Goal: Transaction & Acquisition: Book appointment/travel/reservation

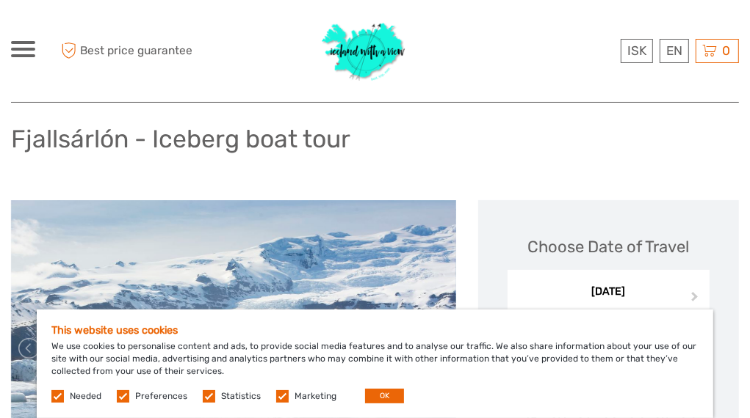
scroll to position [104, 0]
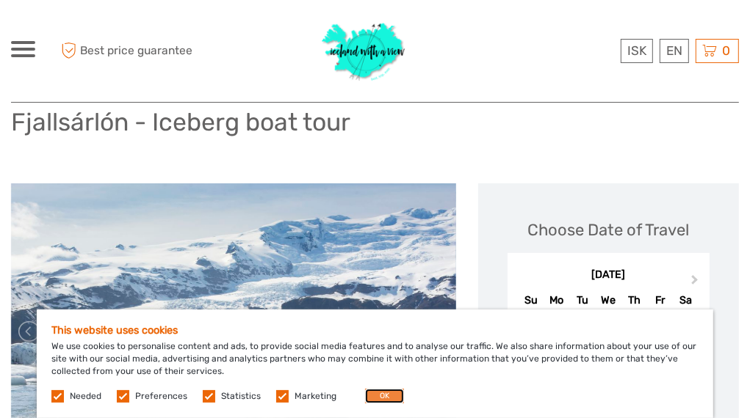
click at [385, 390] on button "OK" at bounding box center [384, 396] width 39 height 15
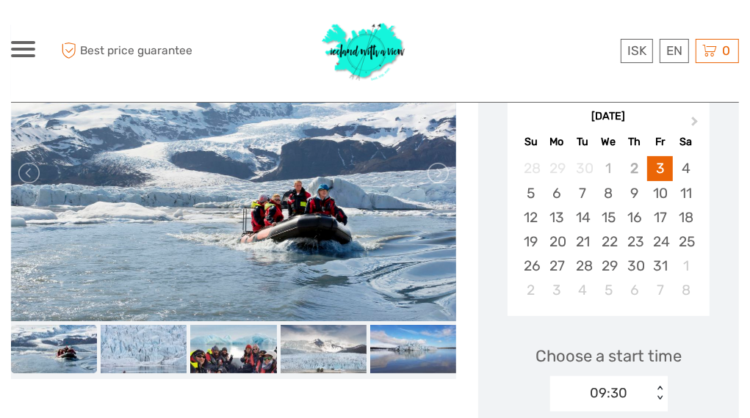
scroll to position [239, 0]
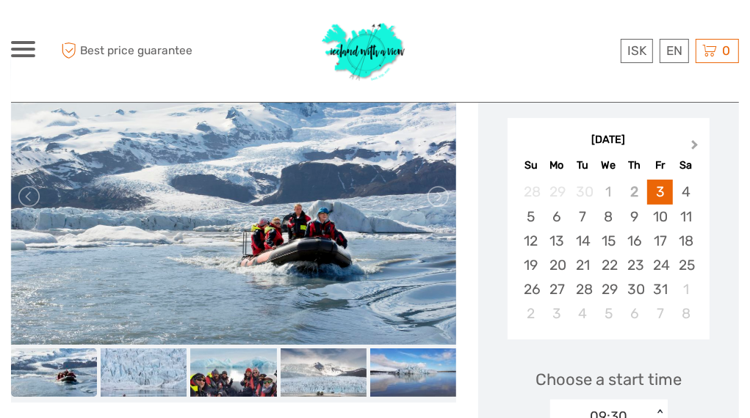
click at [694, 144] on span "Next Month" at bounding box center [694, 147] width 0 height 21
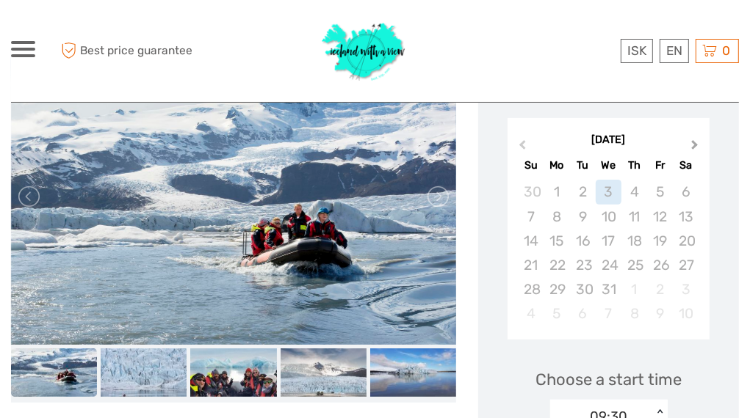
click at [694, 144] on span "Next Month" at bounding box center [694, 147] width 0 height 21
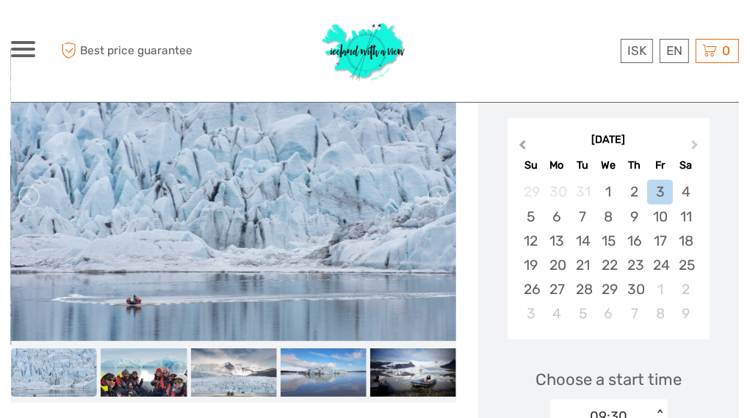
click at [526, 148] on button "Previous Month" at bounding box center [520, 148] width 23 height 23
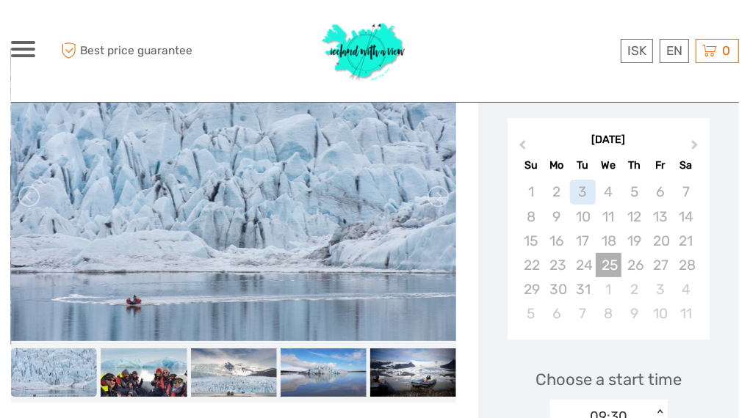
click at [612, 263] on div "25" at bounding box center [608, 265] width 26 height 24
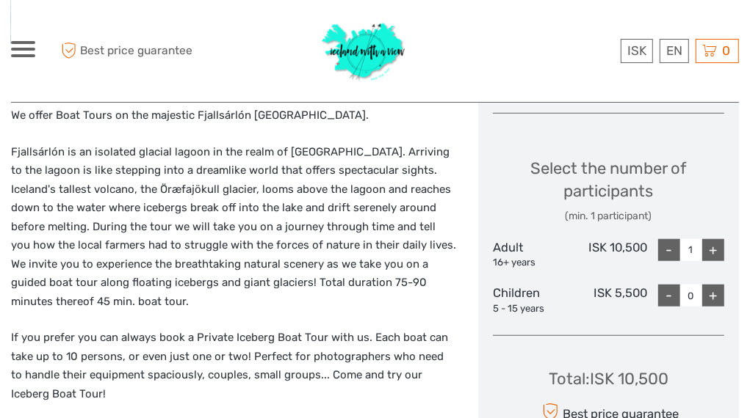
scroll to position [612, 0]
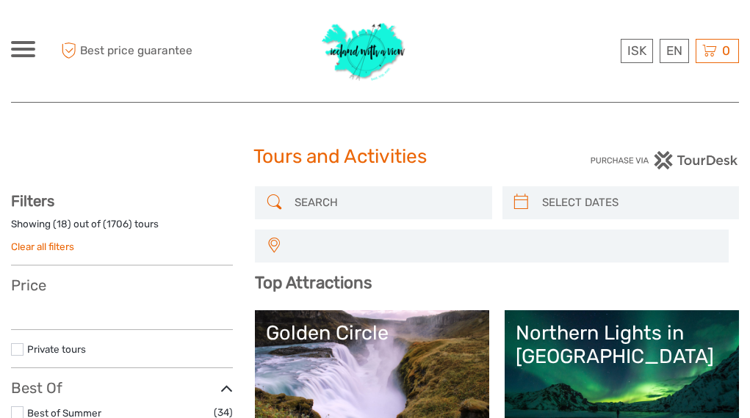
select select
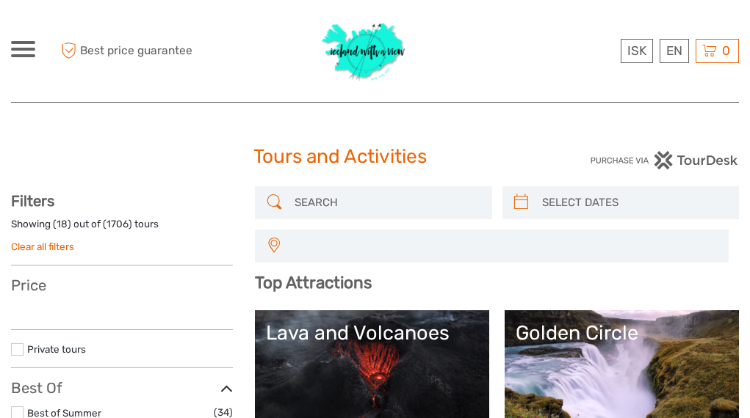
select select
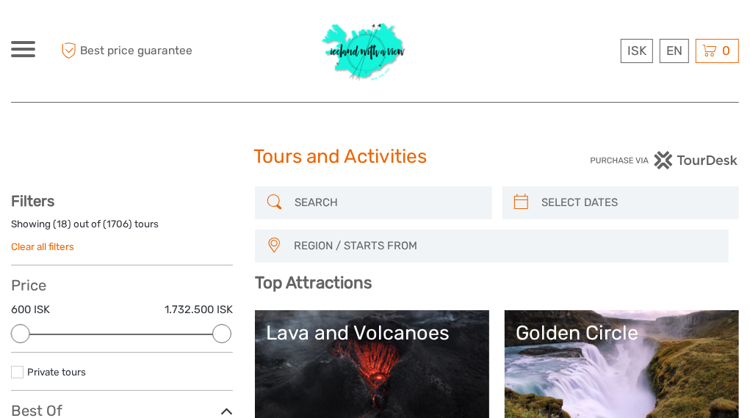
click at [298, 203] on input "search" at bounding box center [386, 203] width 195 height 26
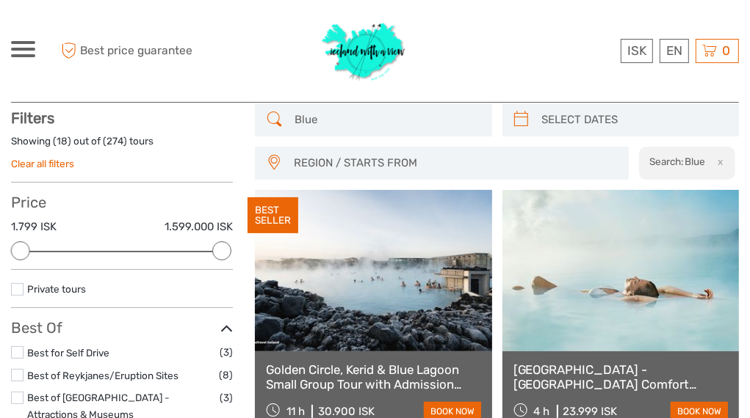
scroll to position [83, 0]
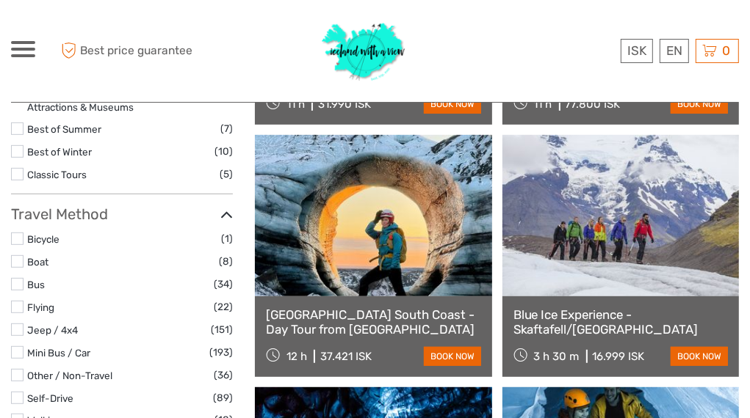
scroll to position [391, 0]
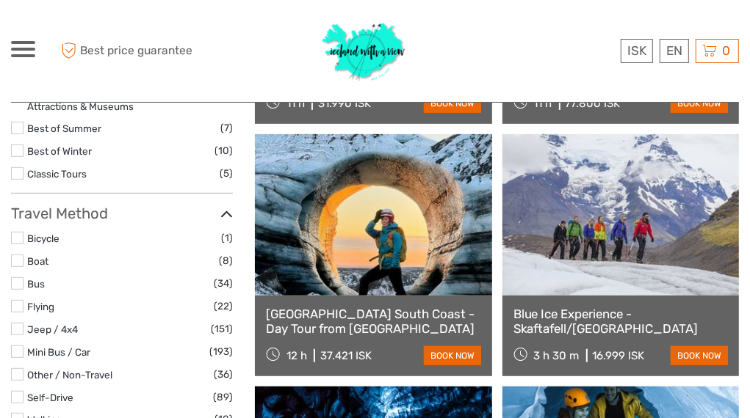
type input "Blue ice"
click at [595, 216] on link at bounding box center [620, 215] width 236 height 162
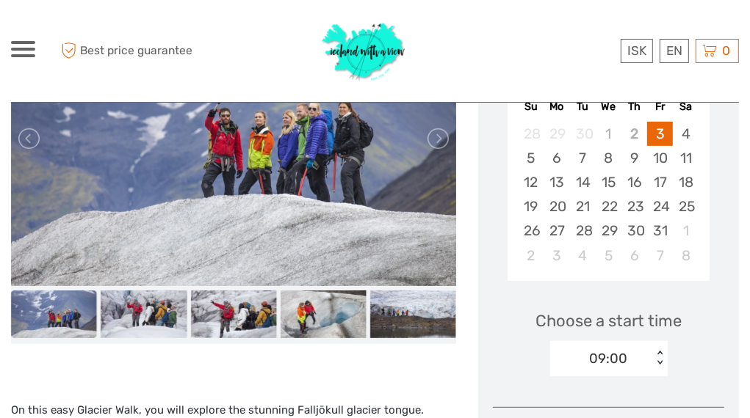
scroll to position [206, 0]
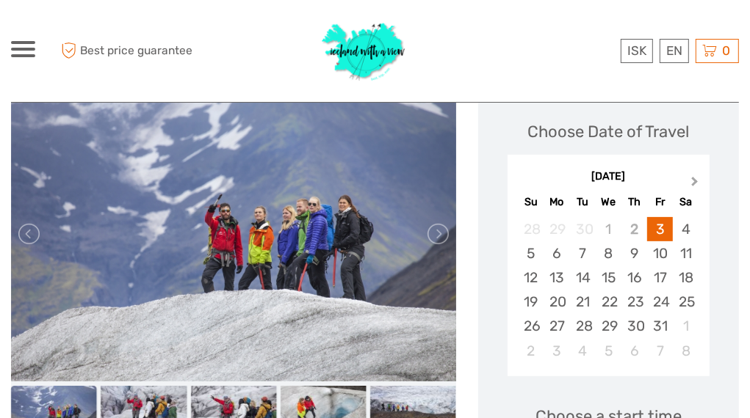
click at [694, 179] on span "Next Month" at bounding box center [694, 184] width 0 height 21
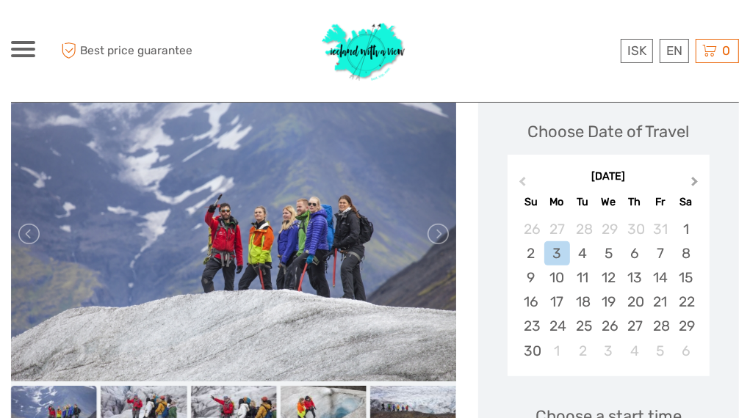
click at [694, 179] on span "Next Month" at bounding box center [694, 184] width 0 height 21
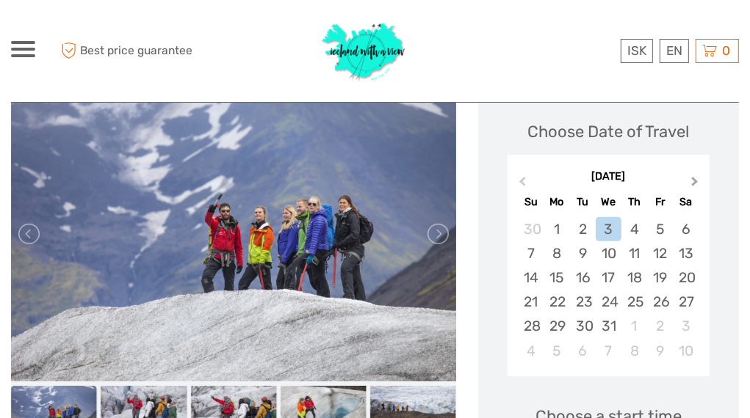
click at [694, 179] on span "Next Month" at bounding box center [694, 184] width 0 height 21
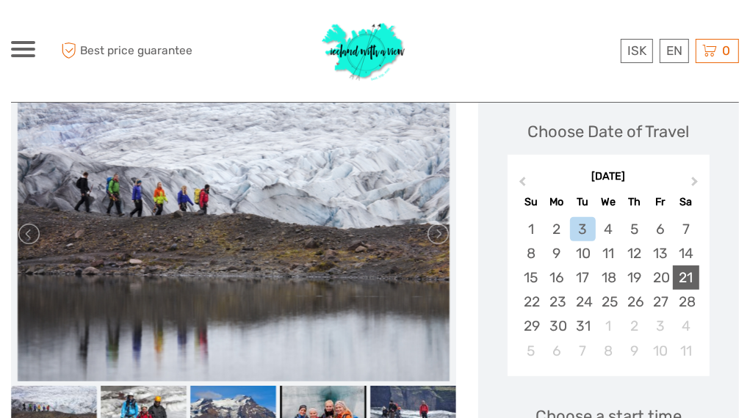
click at [692, 278] on div "21" at bounding box center [685, 278] width 26 height 24
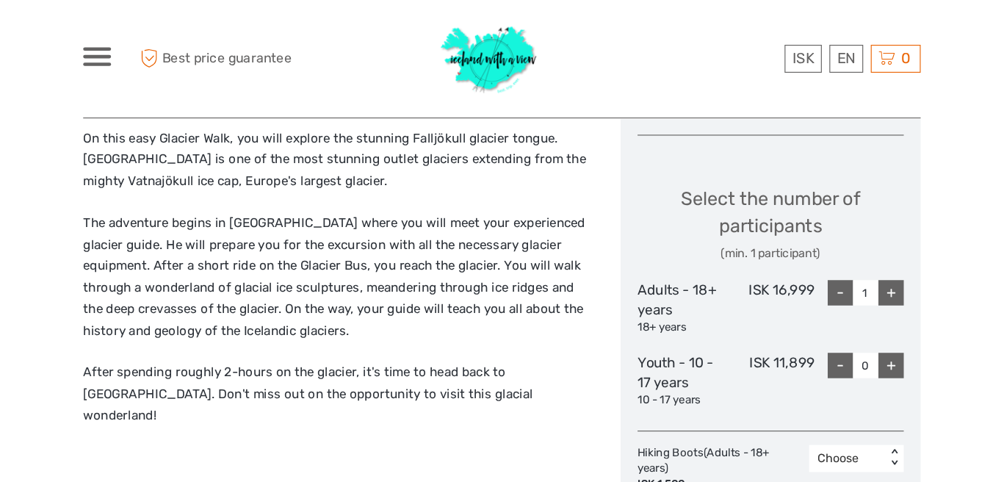
scroll to position [592, 0]
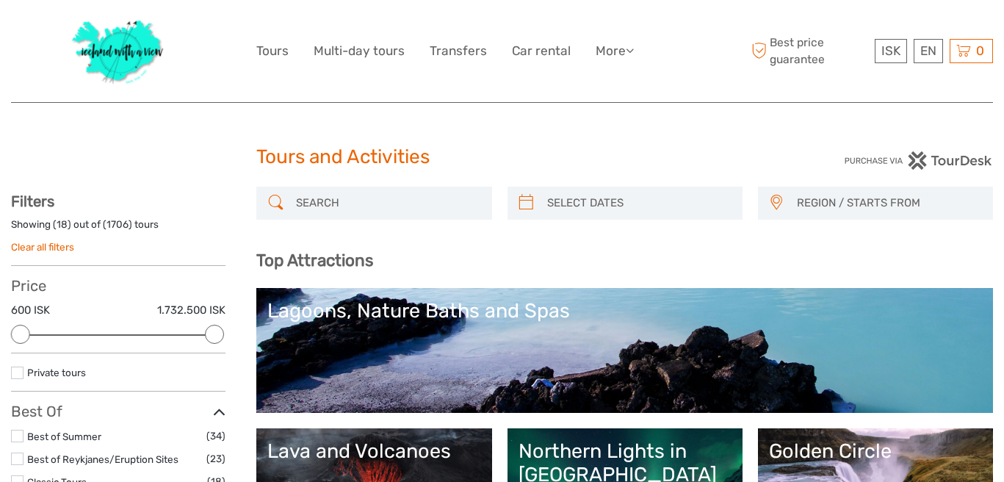
select select
click at [352, 206] on input "search" at bounding box center [387, 203] width 194 height 26
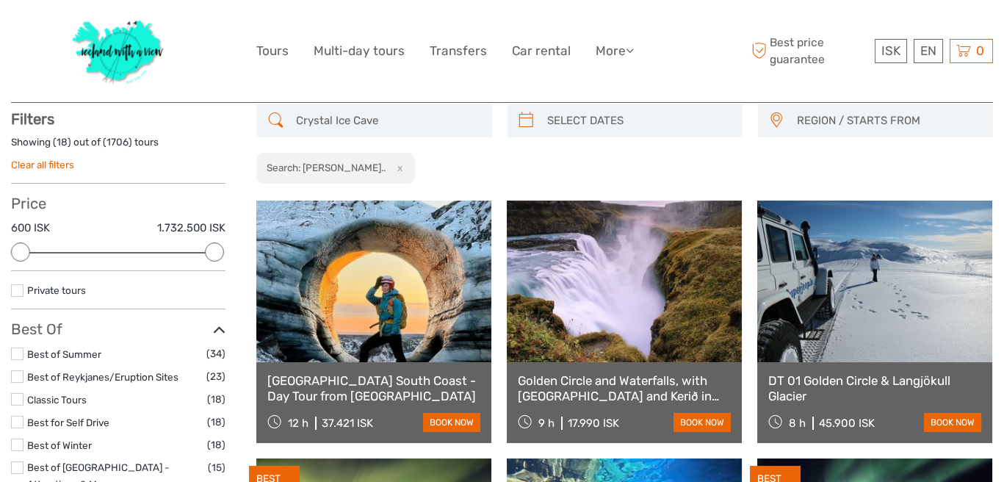
scroll to position [83, 0]
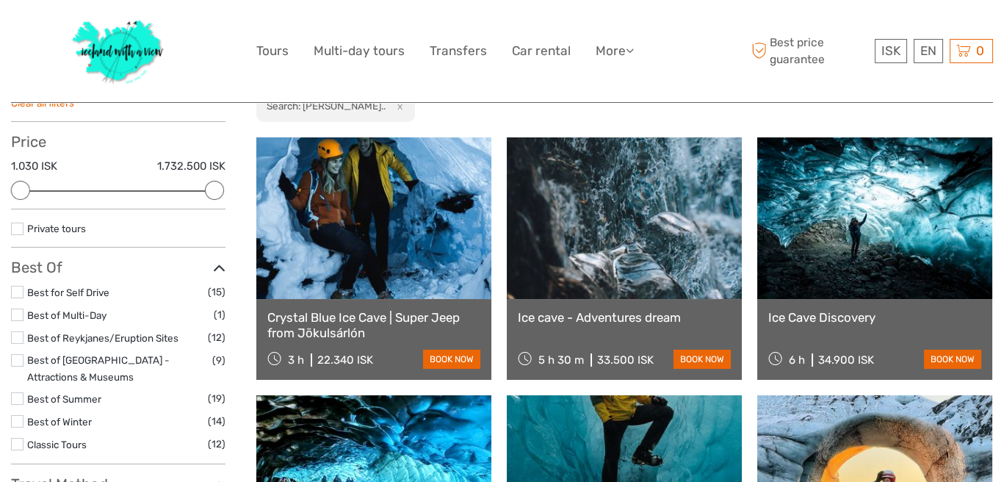
scroll to position [186, 0]
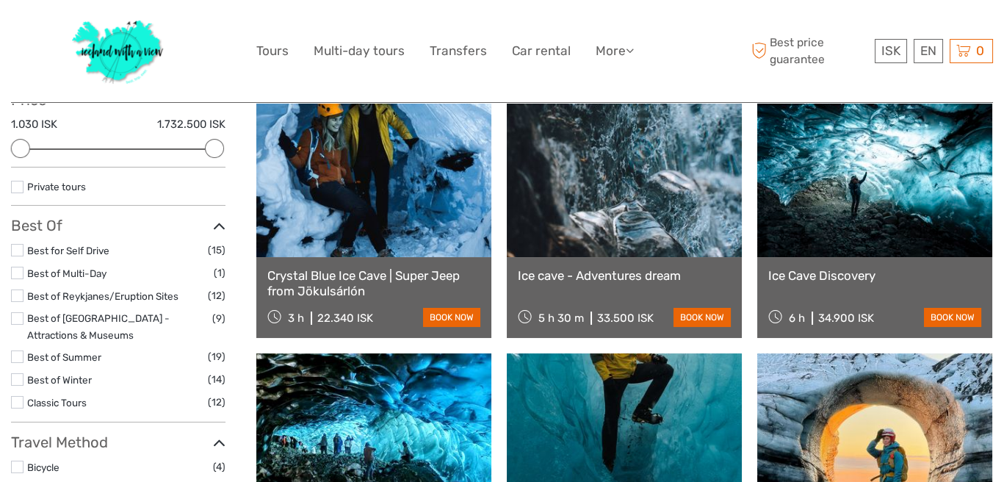
type input "Crystal Ice Cave"
click at [391, 206] on link at bounding box center [373, 176] width 235 height 162
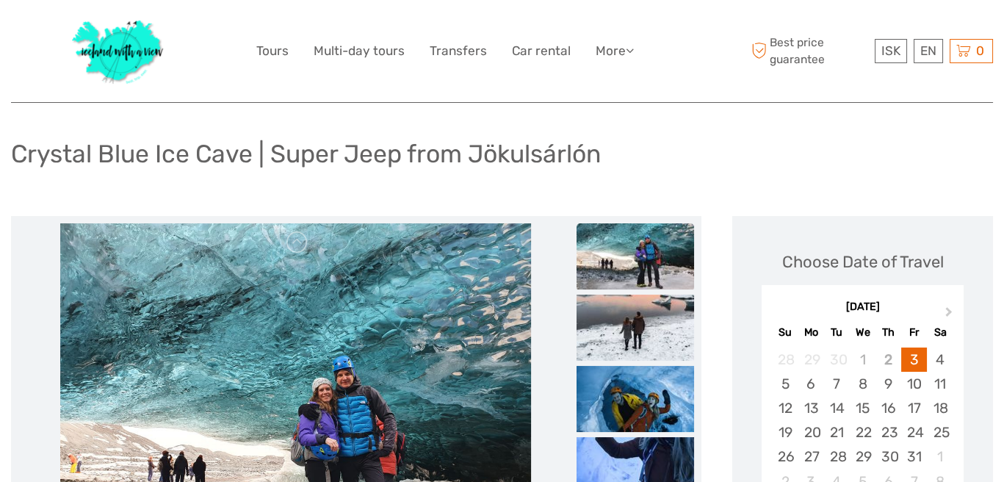
scroll to position [80, 0]
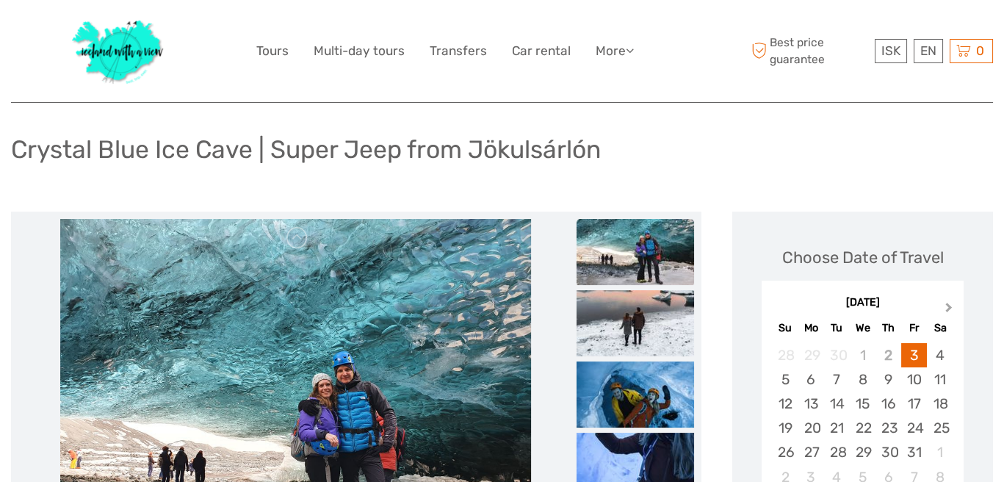
click at [948, 307] on span "Next Month" at bounding box center [948, 310] width 0 height 21
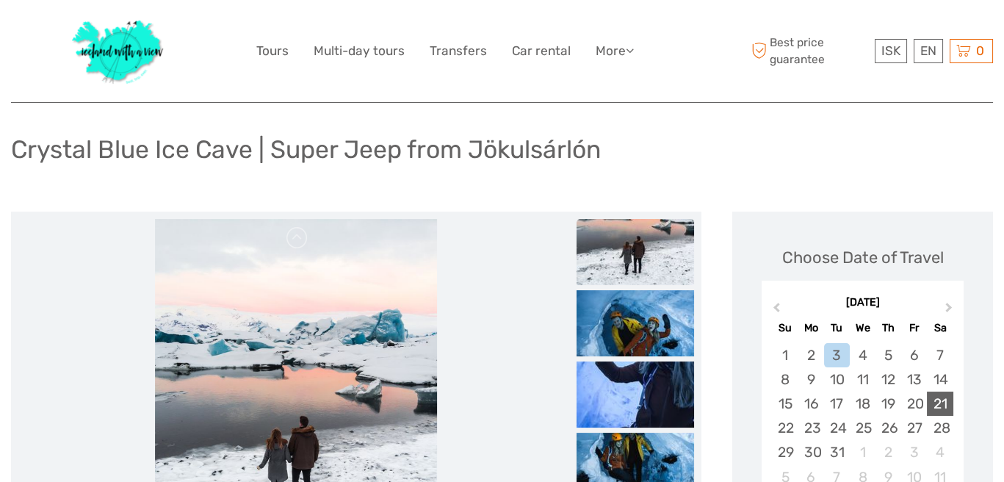
click at [933, 397] on div "21" at bounding box center [939, 403] width 26 height 24
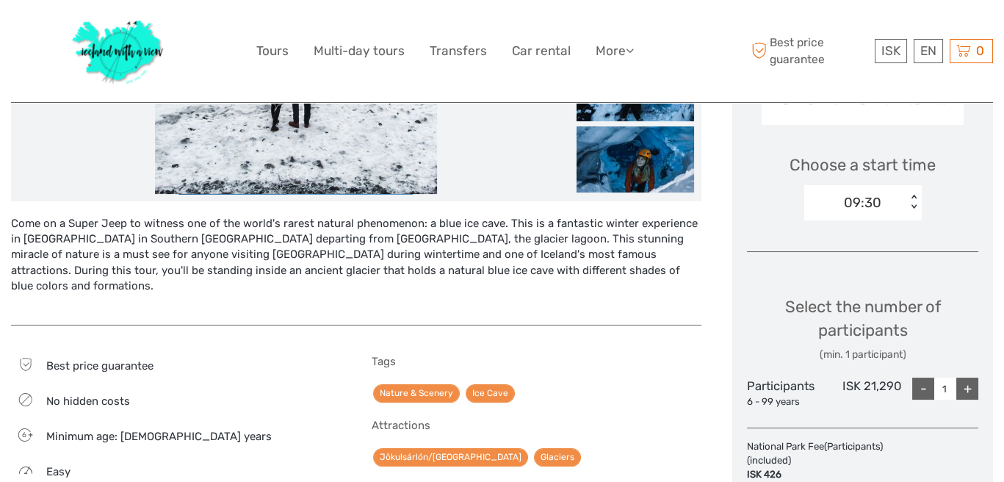
scroll to position [0, 0]
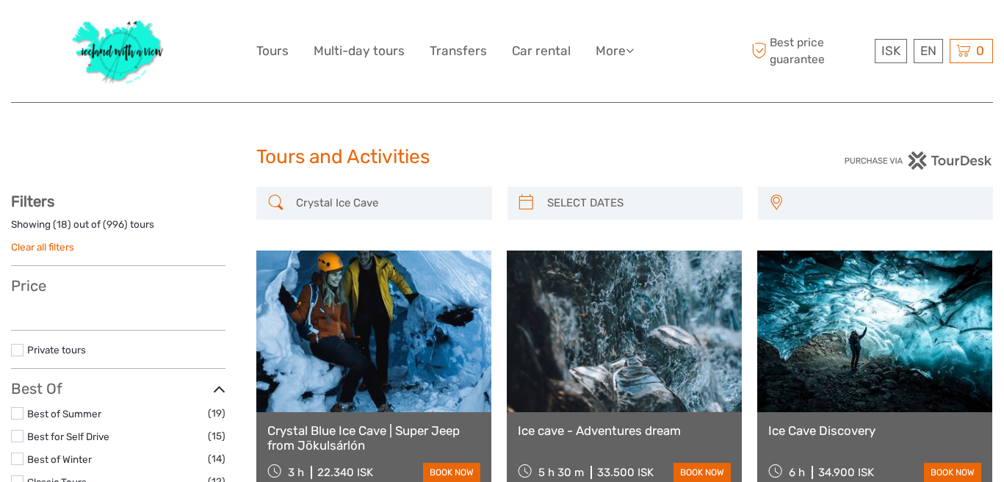
select select
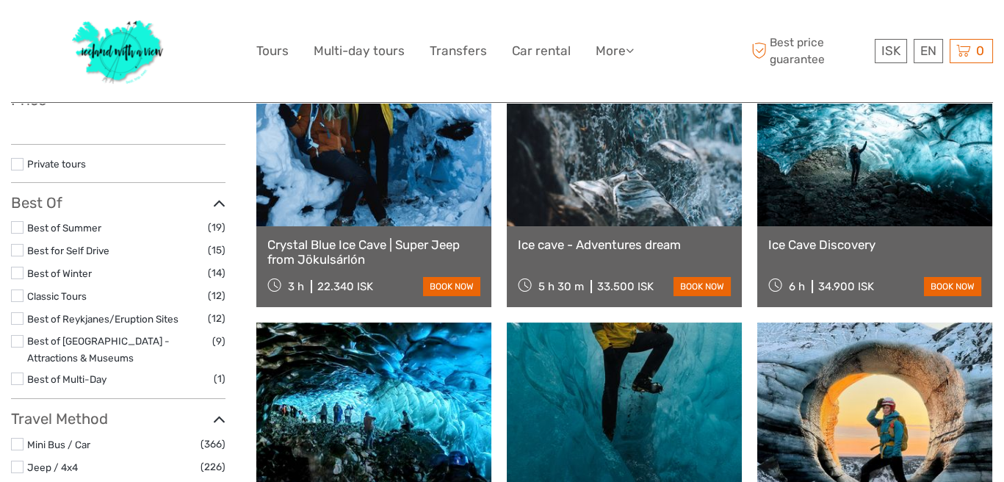
select select
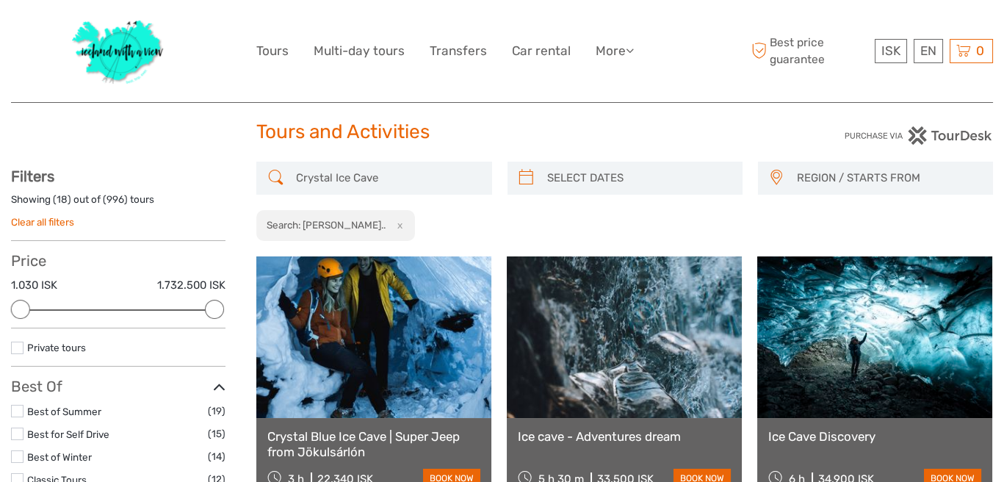
scroll to position [10, 0]
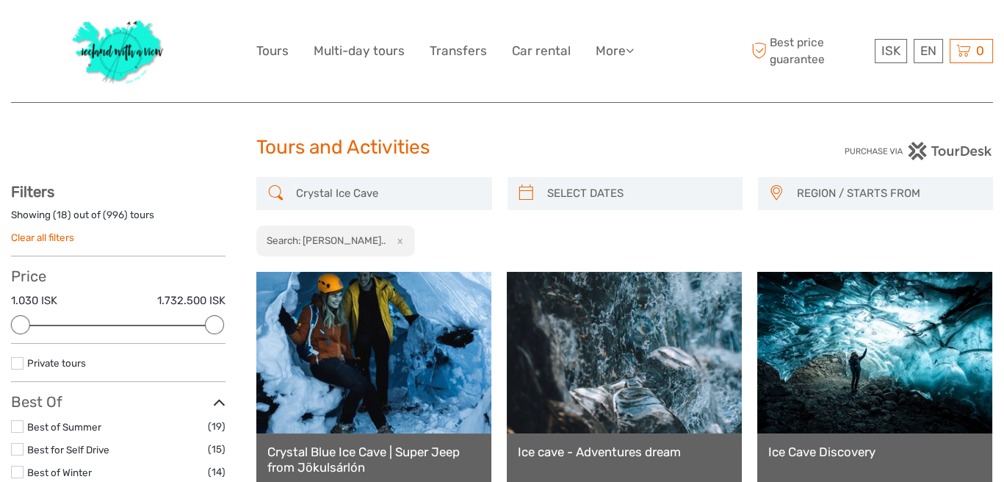
type input "[DATE]"
click at [618, 189] on input "search" at bounding box center [638, 194] width 194 height 26
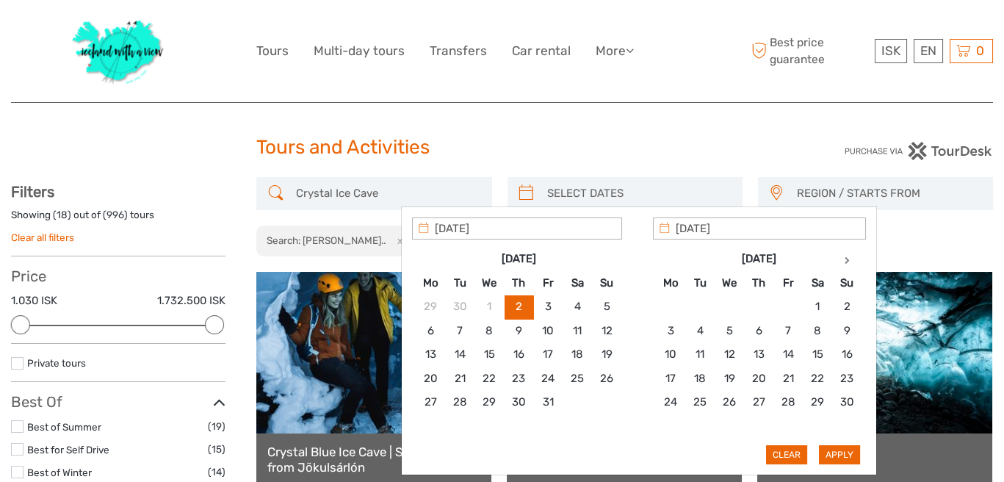
click at [504, 224] on input "[DATE]" at bounding box center [517, 228] width 210 height 22
click at [448, 228] on input "02/10/2025" at bounding box center [517, 228] width 210 height 22
type input "02/10/2025"
click at [736, 228] on input "02/10/2025" at bounding box center [759, 228] width 213 height 22
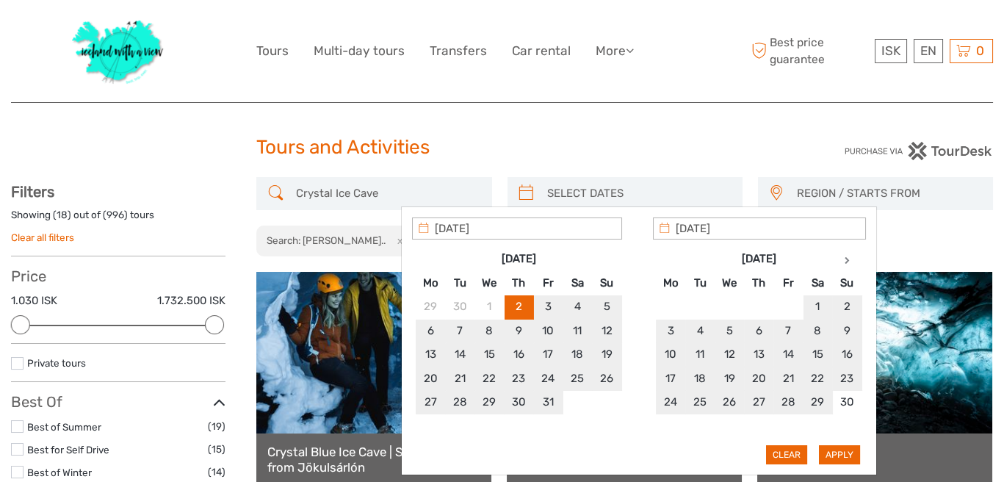
click at [841, 449] on div "Apply Clear" at bounding box center [639, 340] width 454 height 247
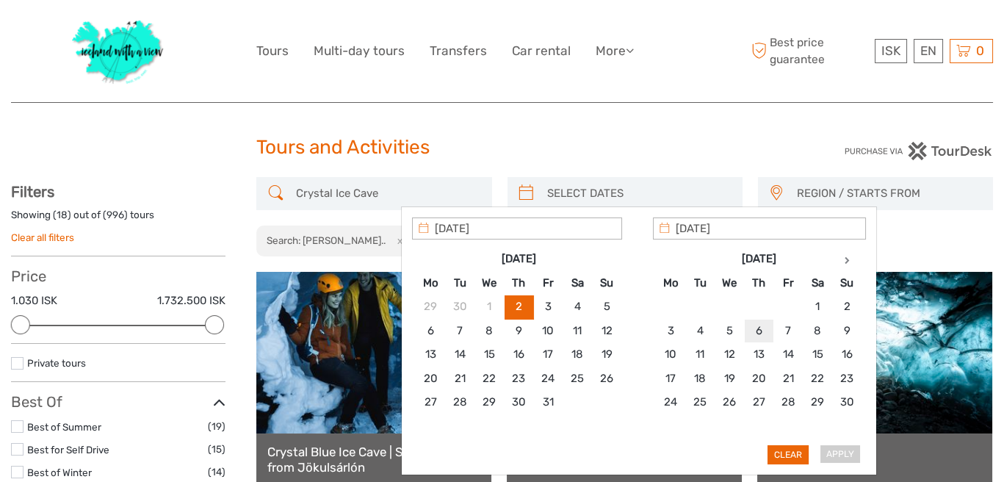
type input "06/11/2025"
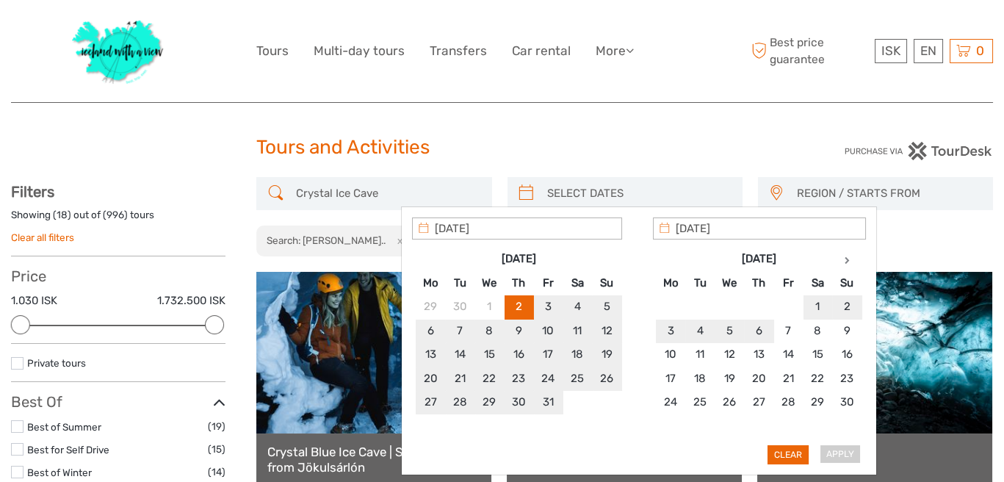
click at [510, 228] on input "02/10/2025" at bounding box center [517, 228] width 210 height 22
click at [616, 192] on input "search" at bounding box center [638, 194] width 194 height 26
click at [482, 233] on input "02/10/2025" at bounding box center [517, 228] width 210 height 22
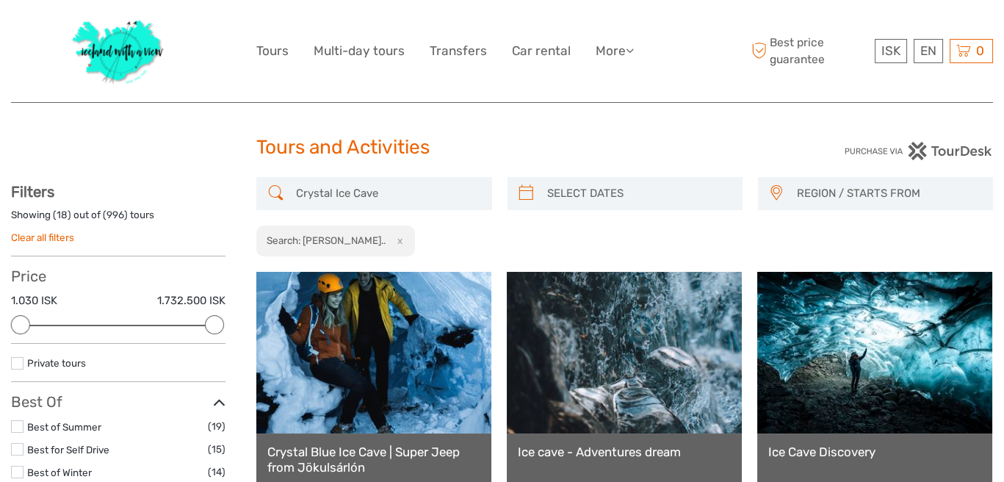
click at [808, 187] on span "REGION / STARTS FROM" at bounding box center [887, 193] width 195 height 24
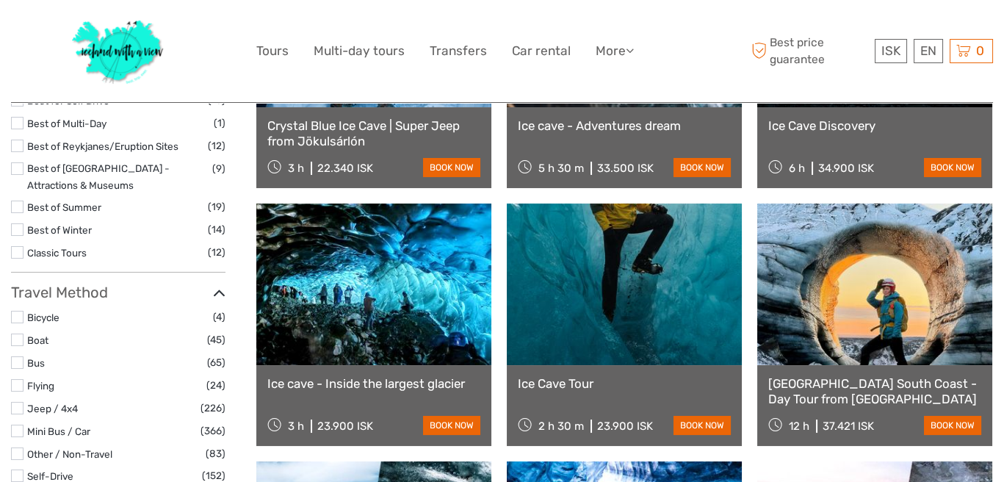
scroll to position [343, 0]
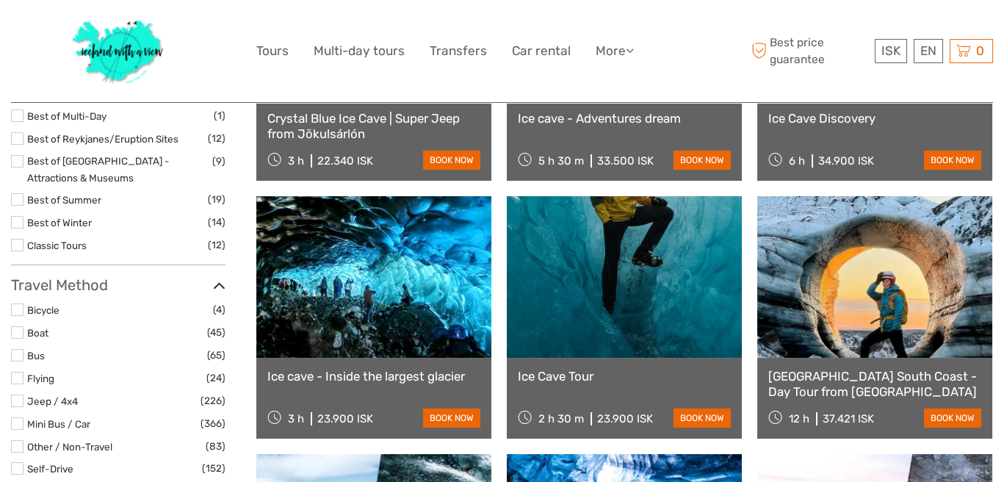
click at [389, 301] on link at bounding box center [373, 277] width 235 height 162
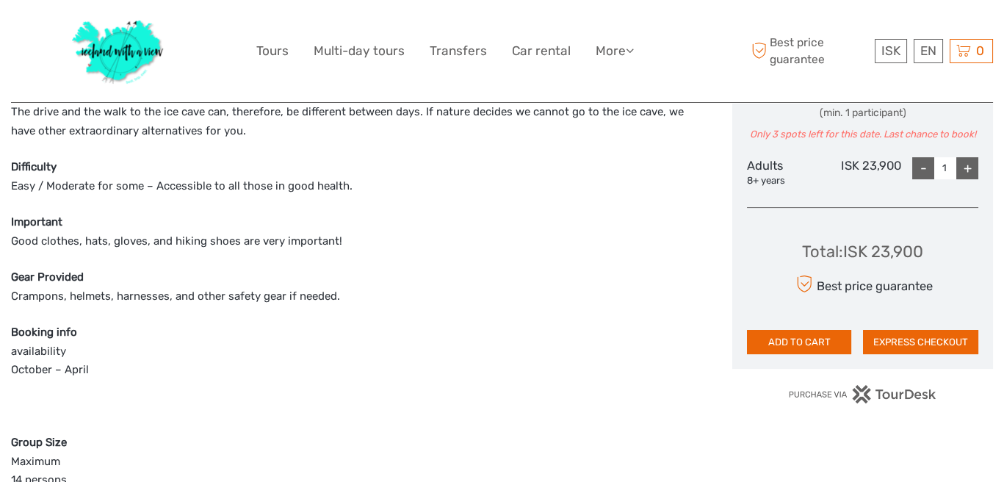
scroll to position [683, 0]
